Goal: Navigation & Orientation: Find specific page/section

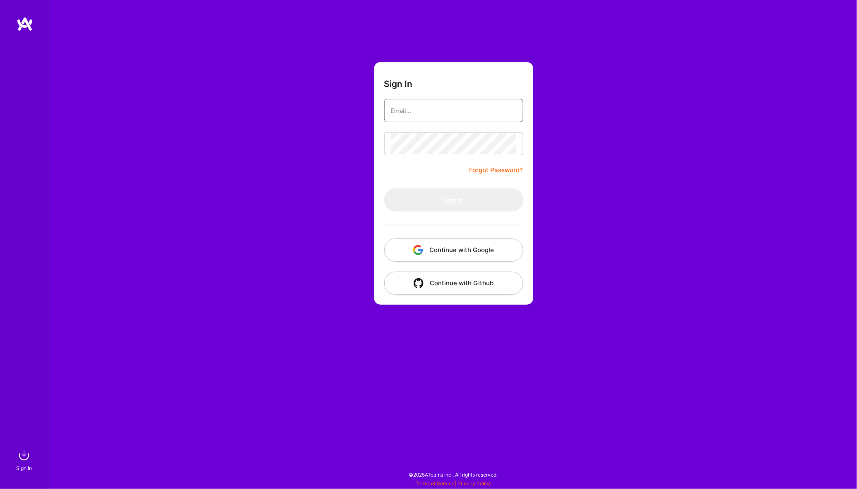
type input "[EMAIL_ADDRESS][DOMAIN_NAME]"
click at [454, 200] on button "Sign In" at bounding box center [453, 199] width 139 height 23
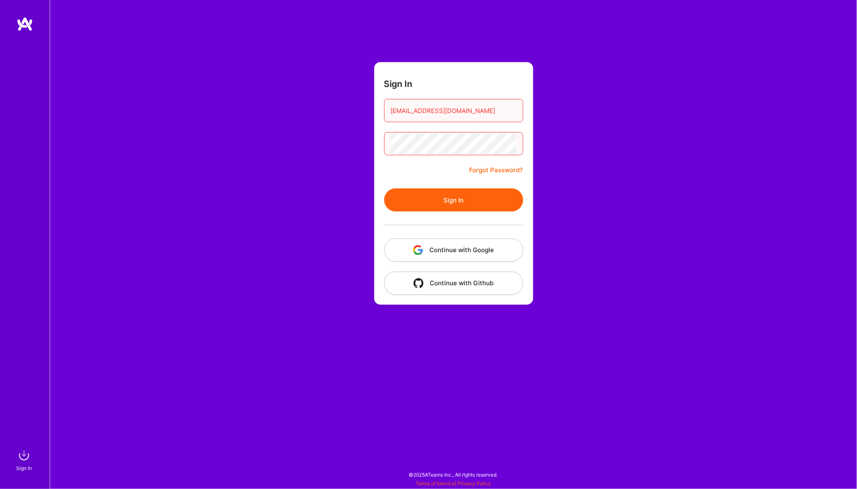
click at [454, 200] on button "Sign In" at bounding box center [453, 199] width 139 height 23
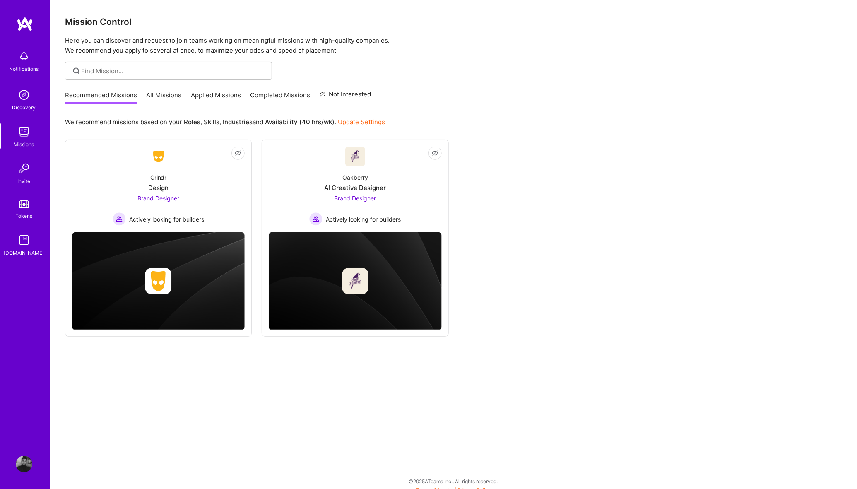
click at [160, 98] on link "All Missions" at bounding box center [164, 98] width 35 height 14
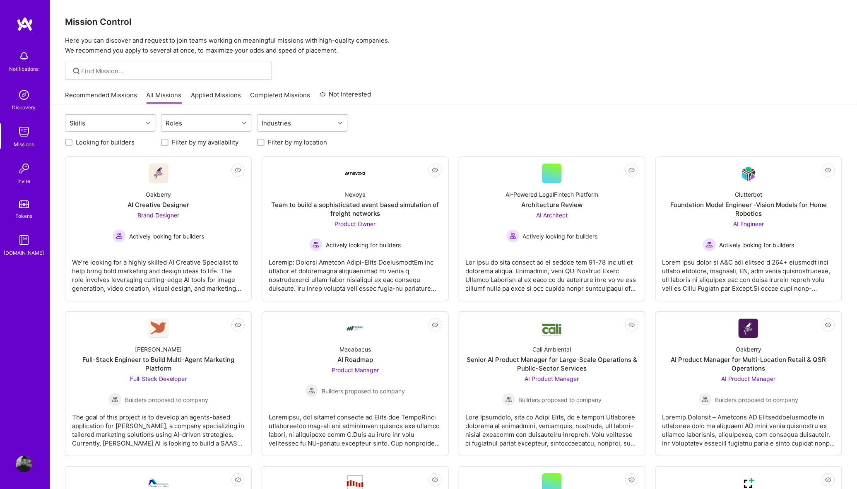
click at [103, 100] on link "Recommended Missions" at bounding box center [101, 98] width 72 height 14
